Goal: Transaction & Acquisition: Purchase product/service

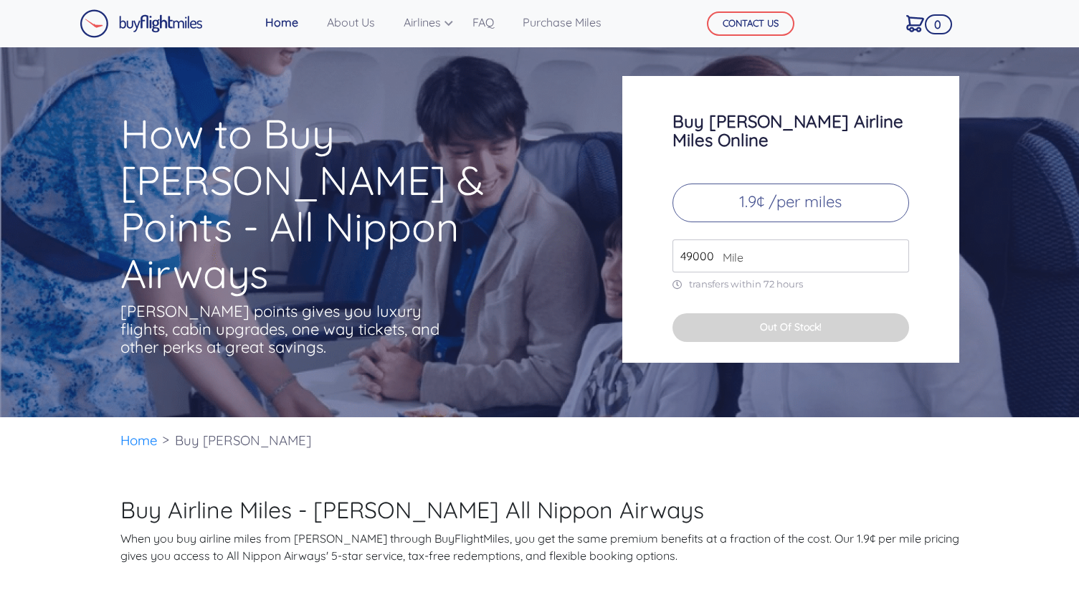
click at [720, 240] on input "49000" at bounding box center [791, 256] width 237 height 33
click at [716, 249] on span "Mile" at bounding box center [730, 257] width 28 height 17
click at [696, 240] on input "49000" at bounding box center [791, 256] width 237 height 33
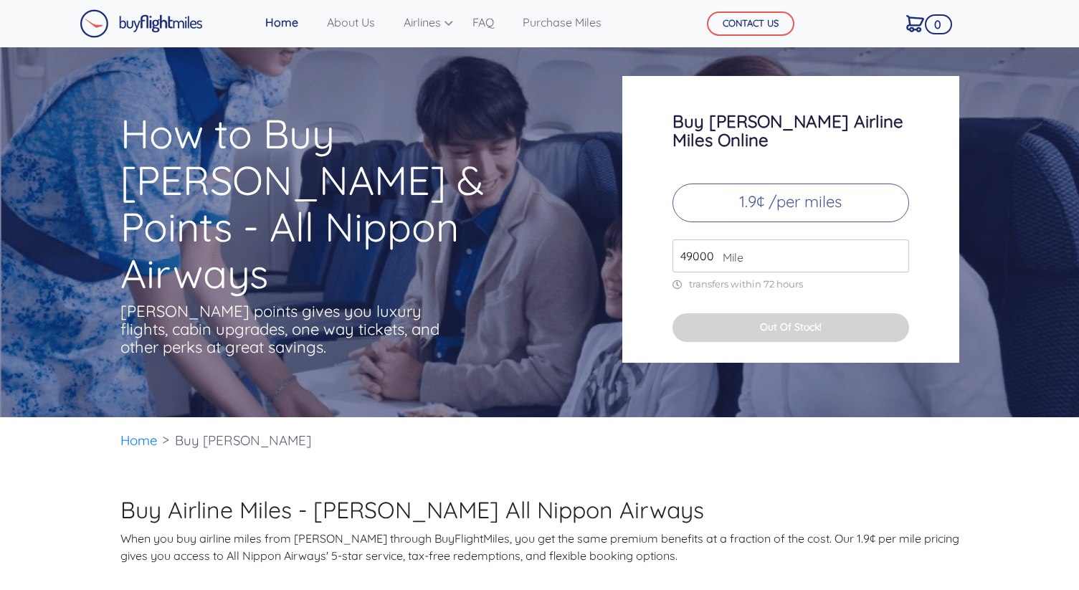
click at [696, 240] on input "49000" at bounding box center [791, 256] width 237 height 33
type input "275000"
click at [644, 267] on div "Buy [PERSON_NAME] Airline Miles Online 1.9¢ /per miles 275000 Mile transfers wi…" at bounding box center [790, 219] width 337 height 287
